Goal: Navigation & Orientation: Find specific page/section

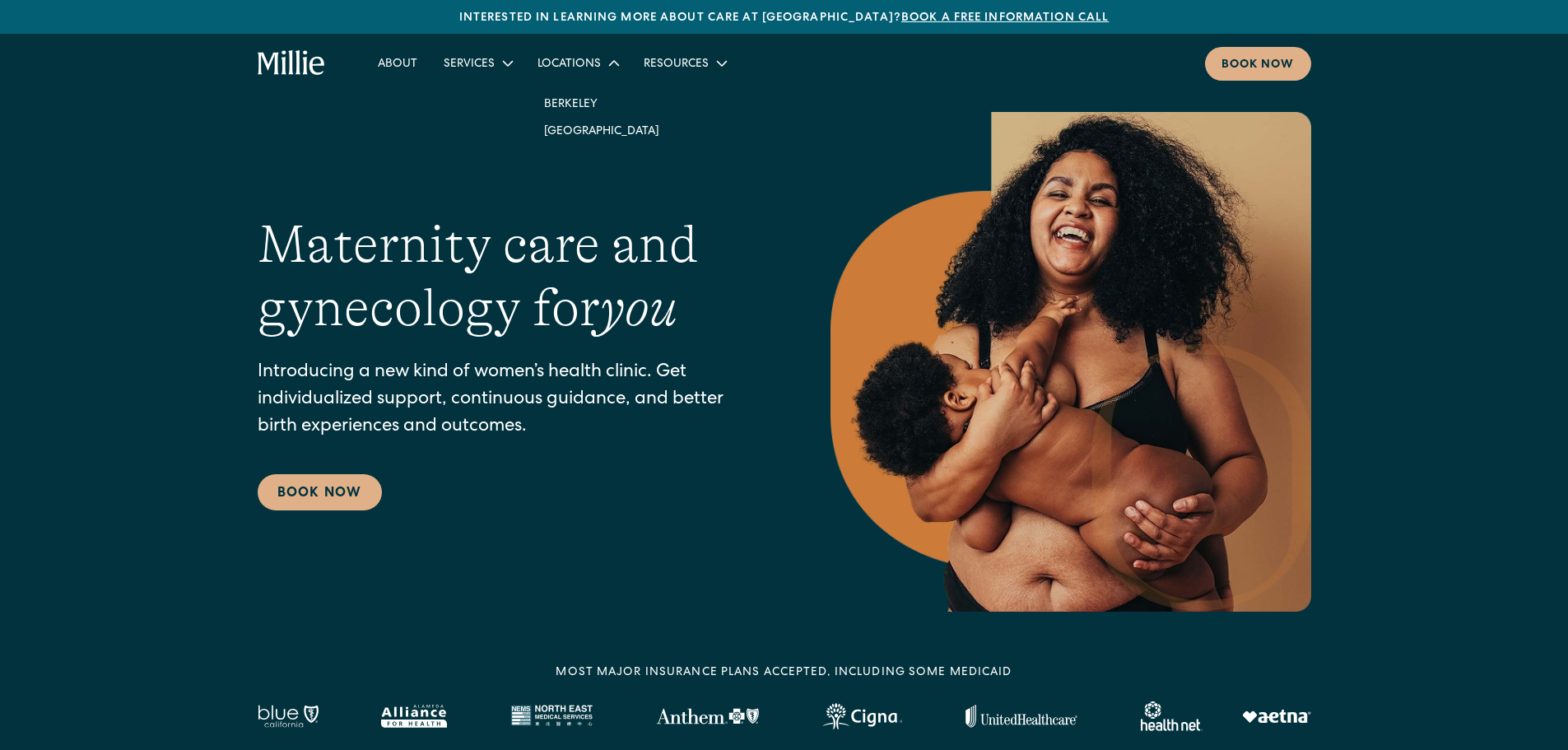
click at [582, 67] on div "Locations" at bounding box center [569, 65] width 63 height 17
click at [573, 60] on div "Locations" at bounding box center [569, 65] width 63 height 17
click at [403, 54] on link "About" at bounding box center [398, 63] width 66 height 27
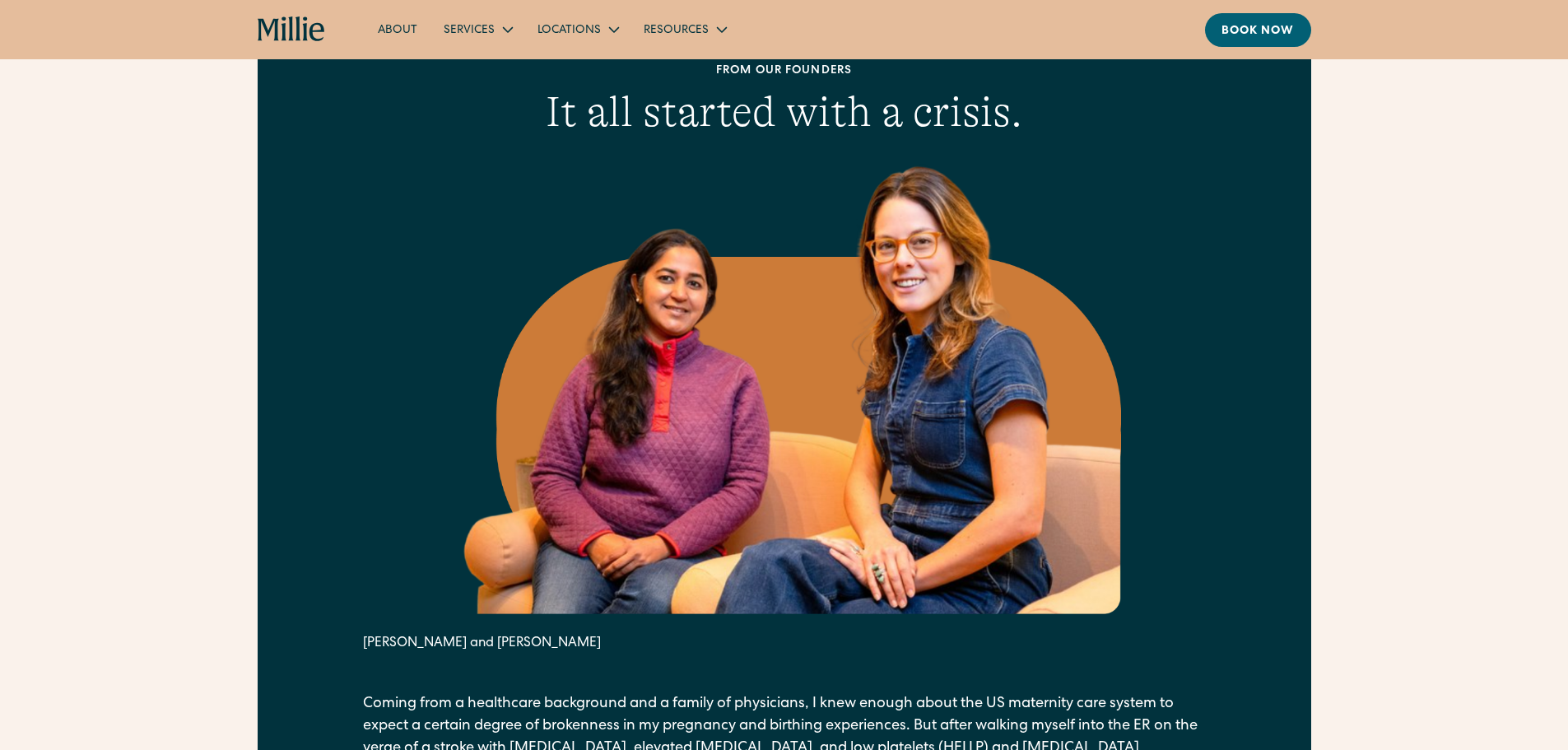
scroll to position [741, 0]
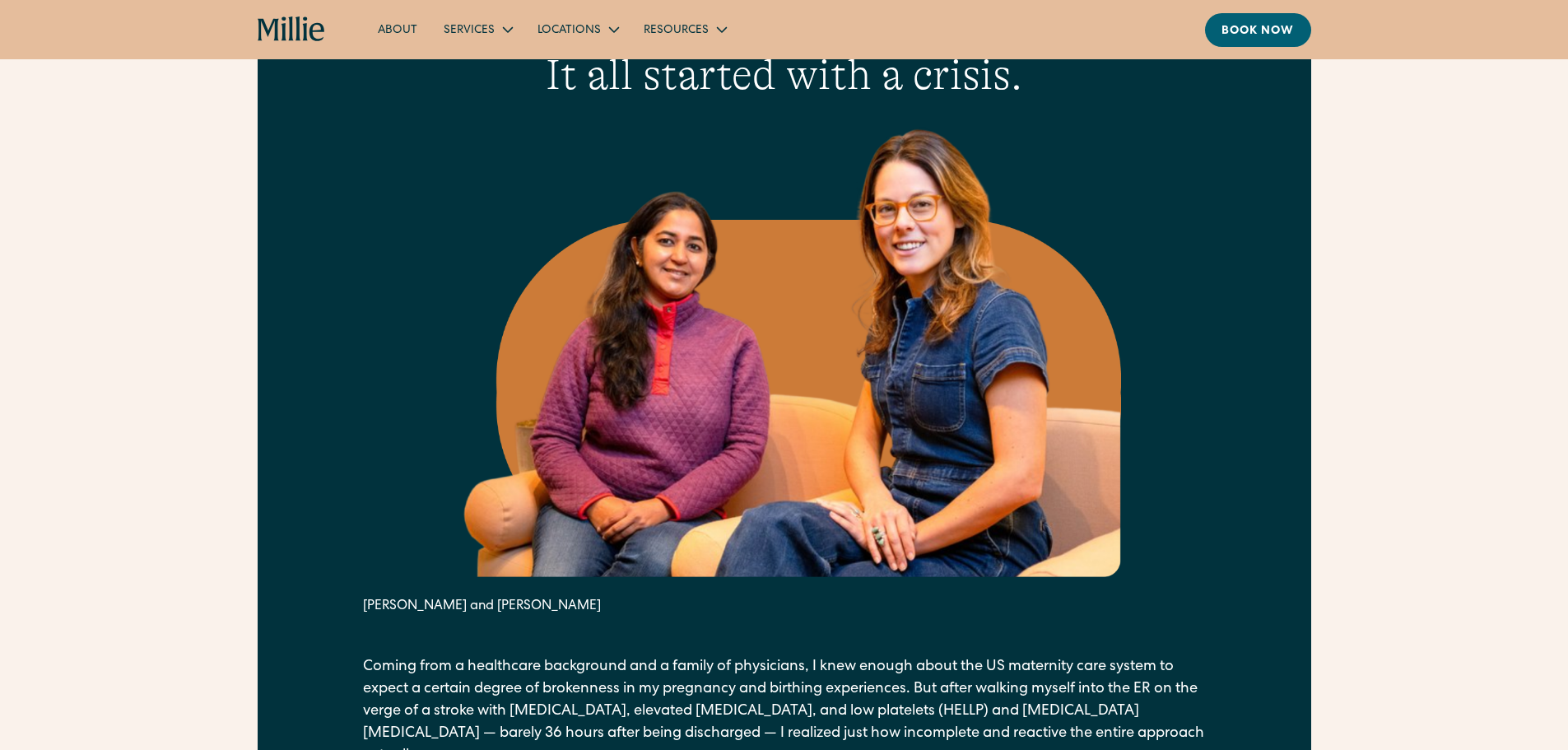
click at [306, 34] on icon "home" at bounding box center [305, 28] width 5 height 24
